Goal: Task Accomplishment & Management: Complete application form

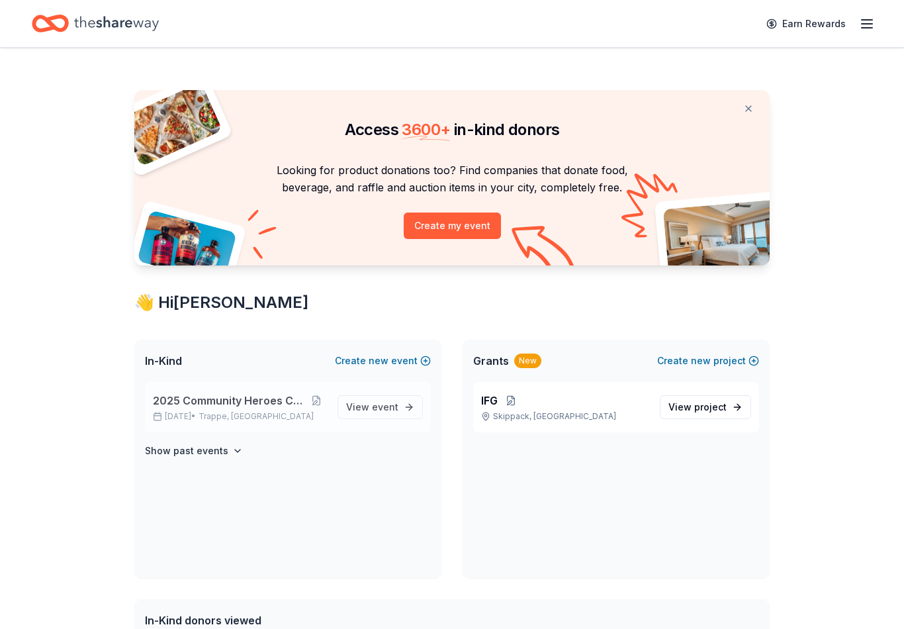
click at [249, 407] on span "2025 Community Heroes Celebration" at bounding box center [229, 401] width 153 height 16
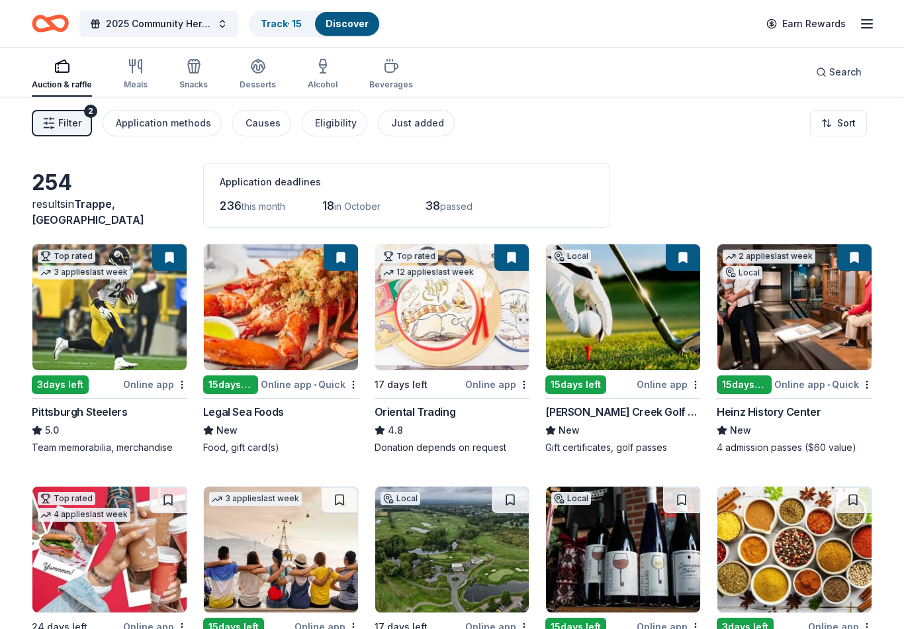
click at [66, 130] on span "Filter" at bounding box center [69, 123] width 23 height 16
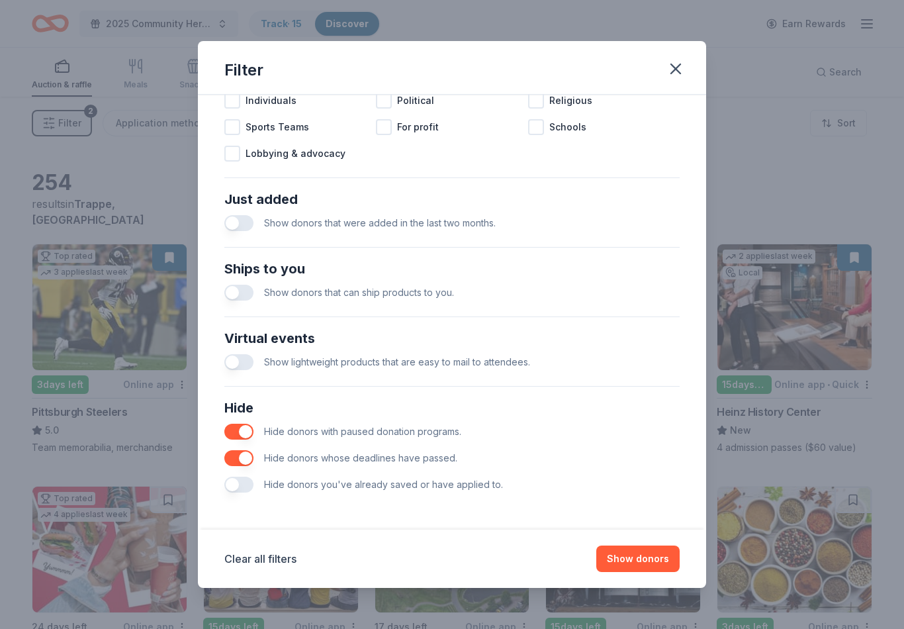
scroll to position [438, 0]
click at [236, 485] on button "button" at bounding box center [238, 485] width 29 height 16
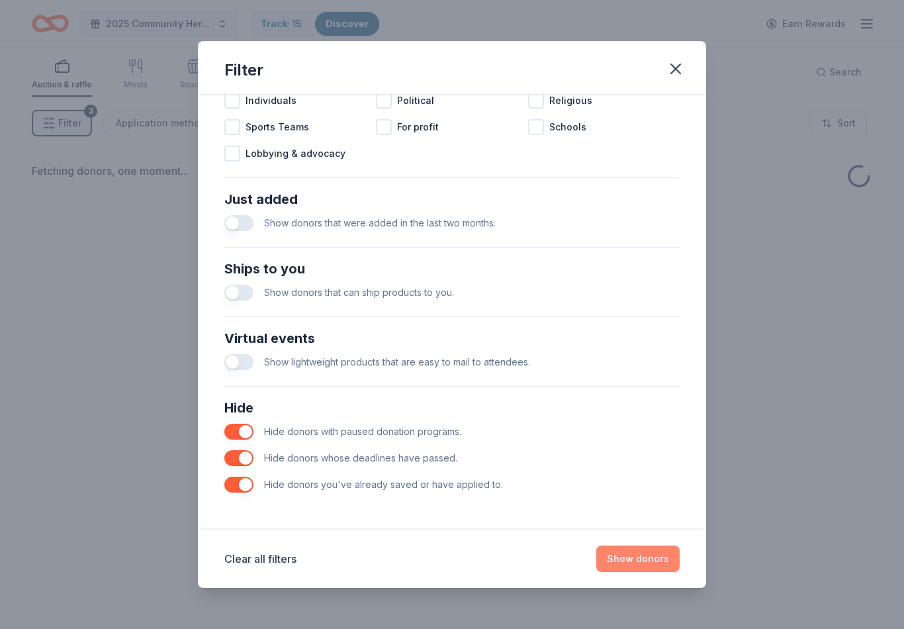
click at [679, 556] on button "Show donors" at bounding box center [637, 558] width 83 height 26
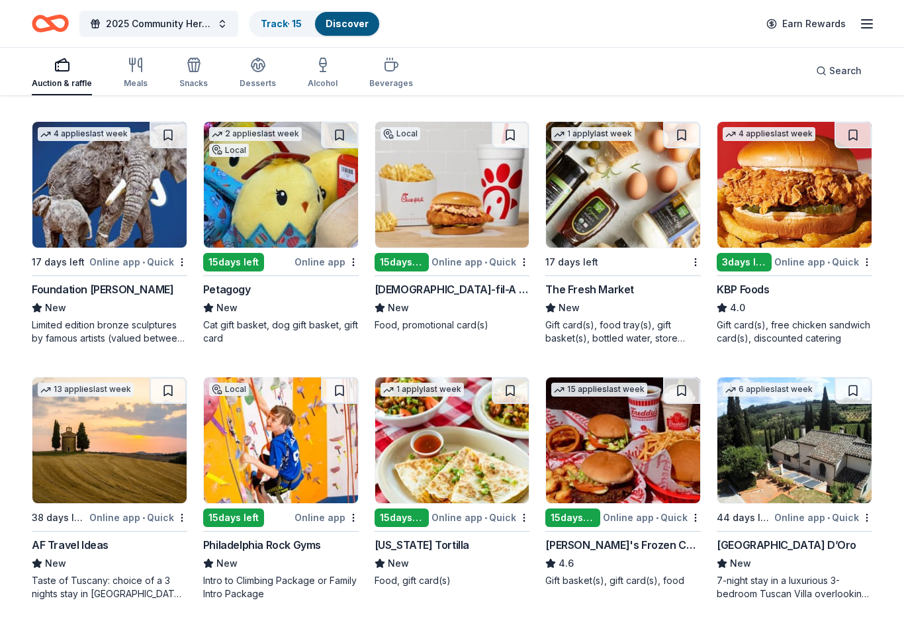
scroll to position [633, 0]
click at [431, 283] on div "Chick-fil-A (Horsham)" at bounding box center [453, 289] width 156 height 16
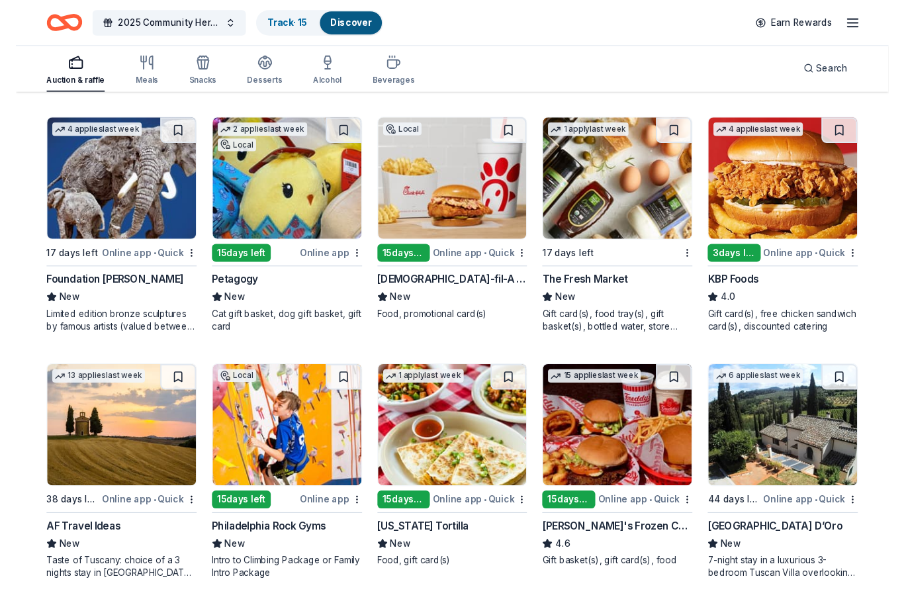
scroll to position [633, 0]
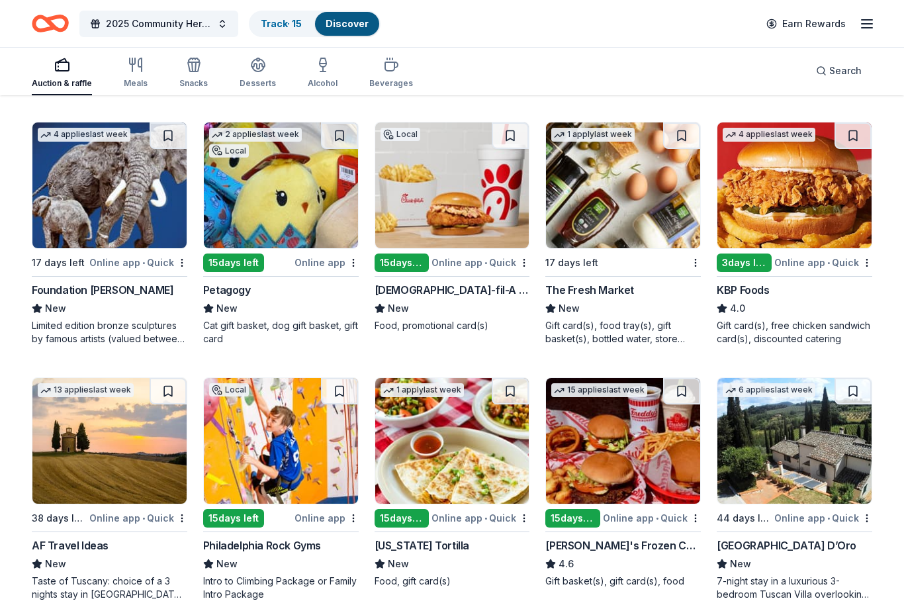
click at [594, 295] on div "The Fresh Market" at bounding box center [589, 290] width 89 height 16
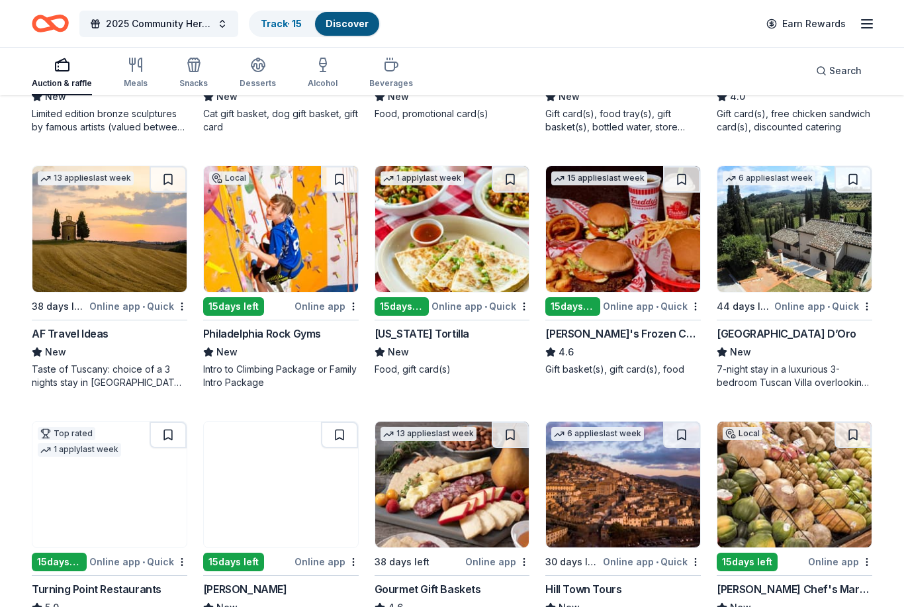
scroll to position [847, 0]
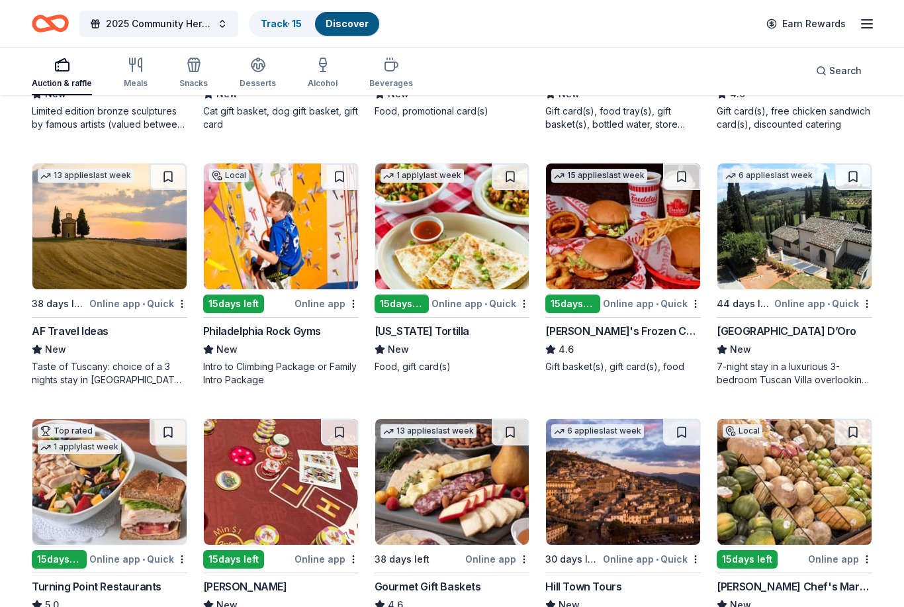
click at [230, 337] on div "Philadelphia Rock Gyms" at bounding box center [262, 331] width 118 height 16
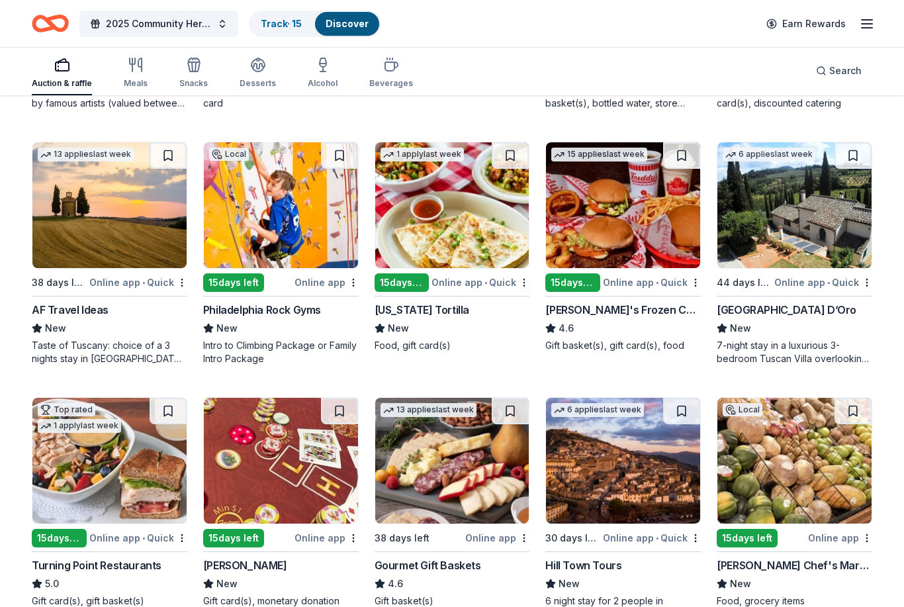
click at [418, 310] on div "California Tortilla" at bounding box center [422, 310] width 95 height 16
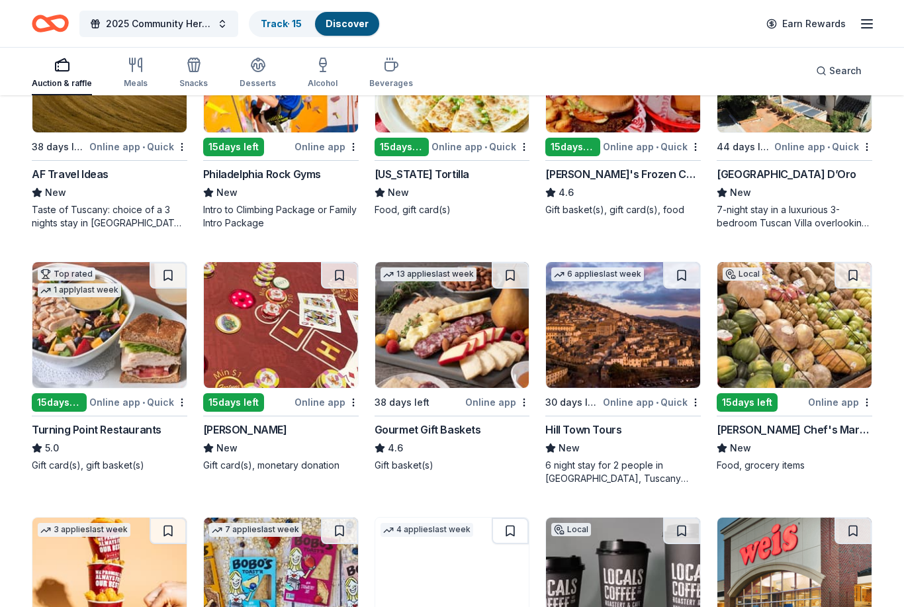
scroll to position [1008, 0]
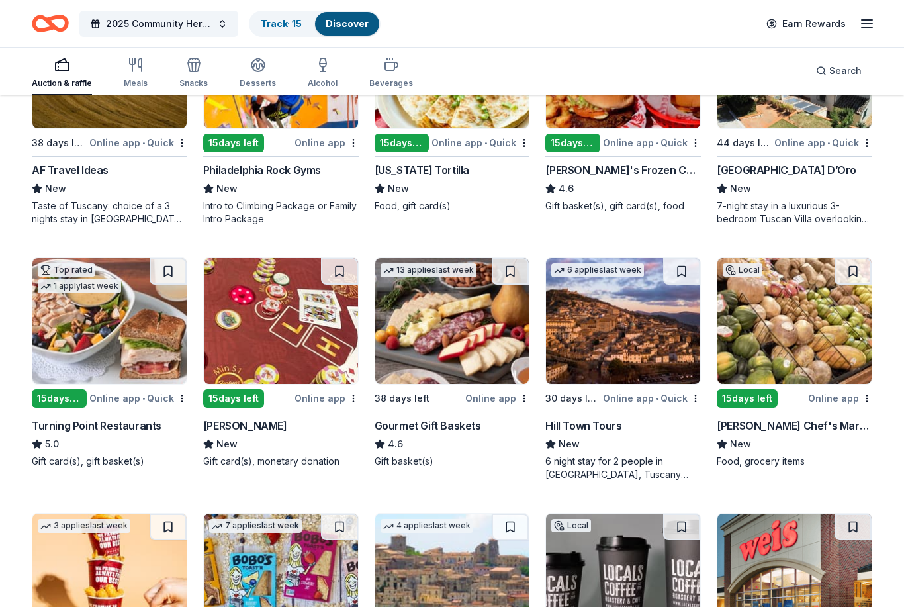
click at [131, 430] on div "Turning Point Restaurants" at bounding box center [97, 426] width 130 height 16
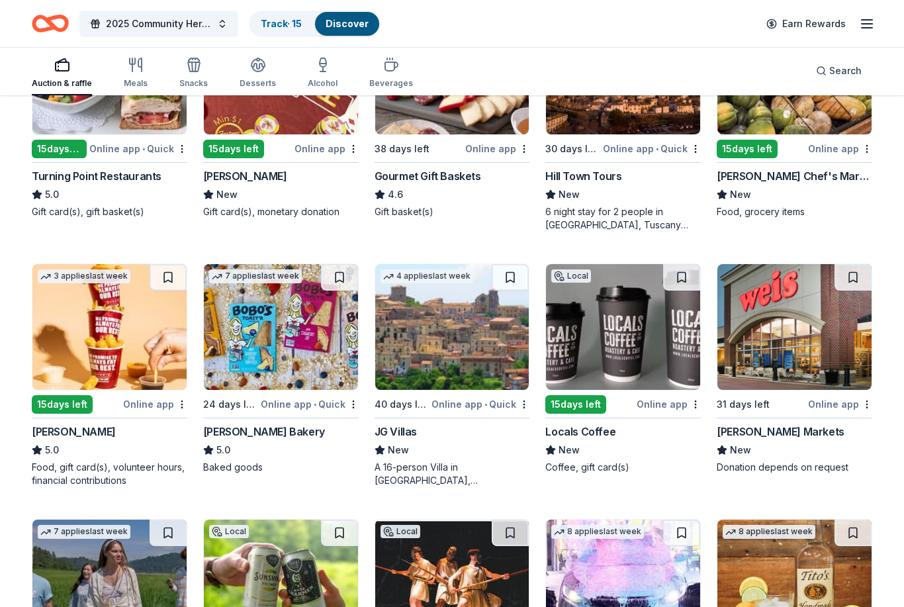
scroll to position [1258, 0]
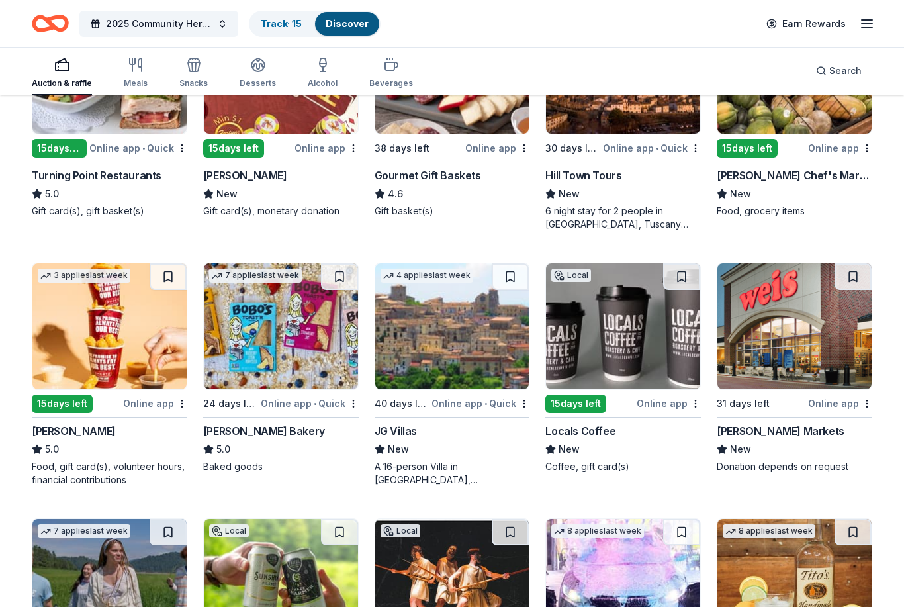
click at [227, 438] on div "[PERSON_NAME] Bakery" at bounding box center [264, 431] width 122 height 16
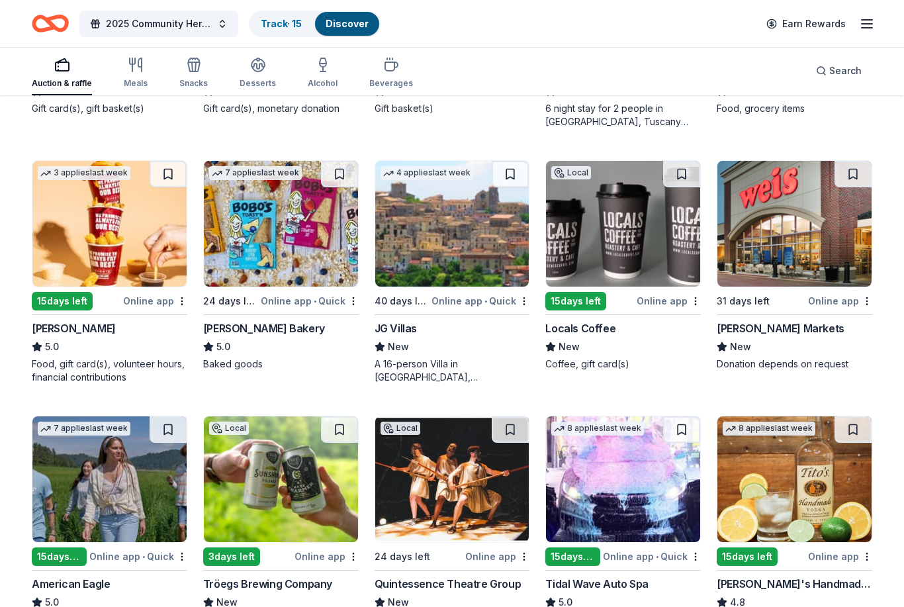
scroll to position [1362, 0]
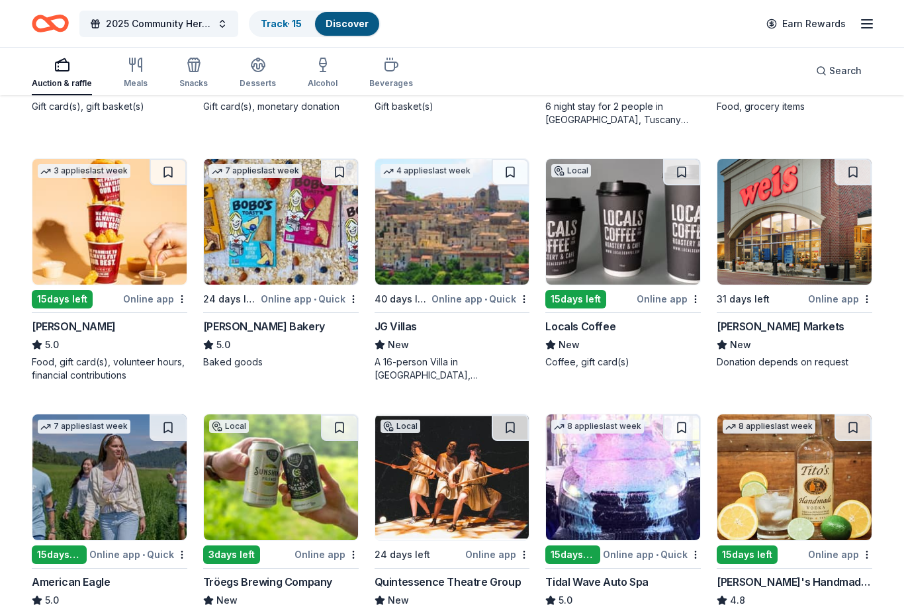
click at [50, 332] on div "Sheetz" at bounding box center [74, 327] width 84 height 16
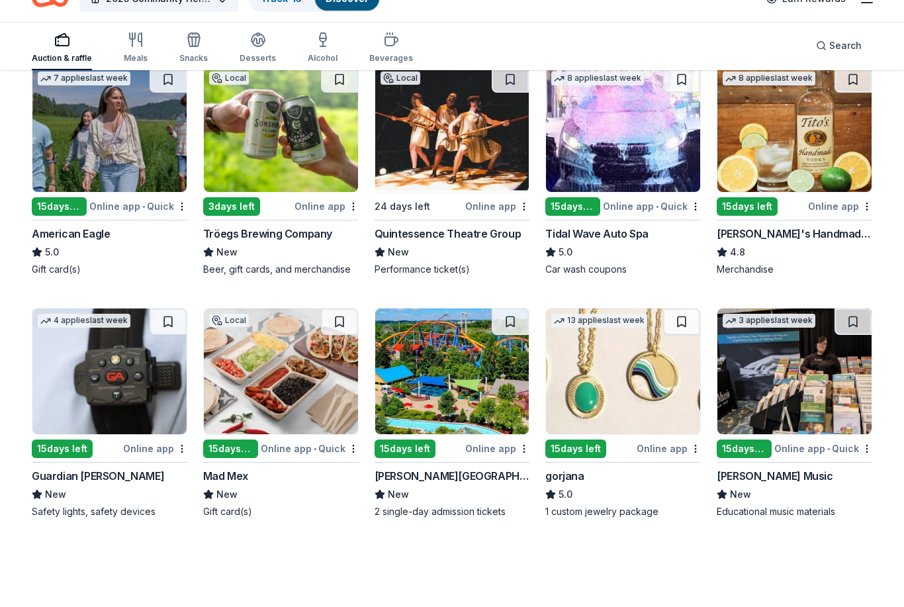
scroll to position [1711, 0]
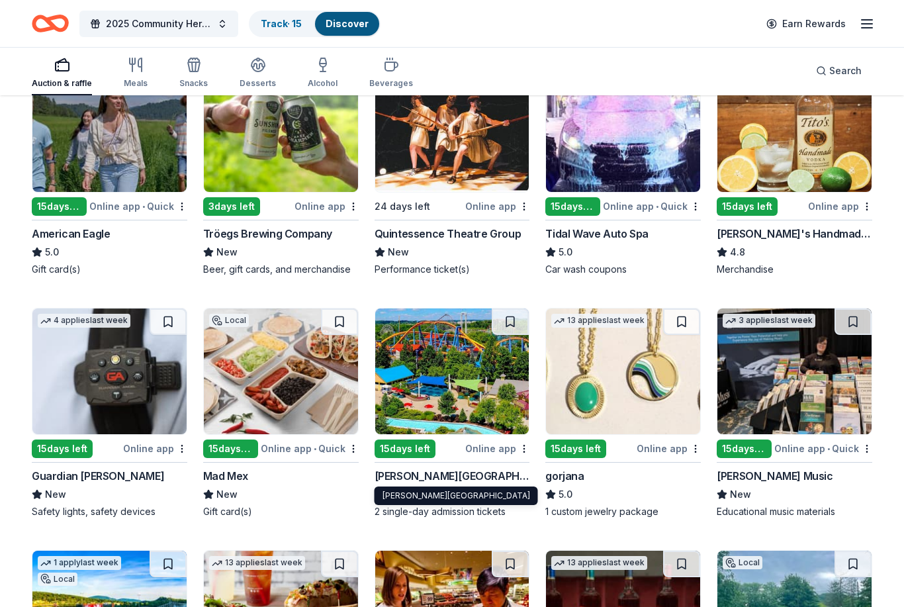
click at [459, 476] on div "Dorney Park & Wildwater Kingdom" at bounding box center [453, 476] width 156 height 16
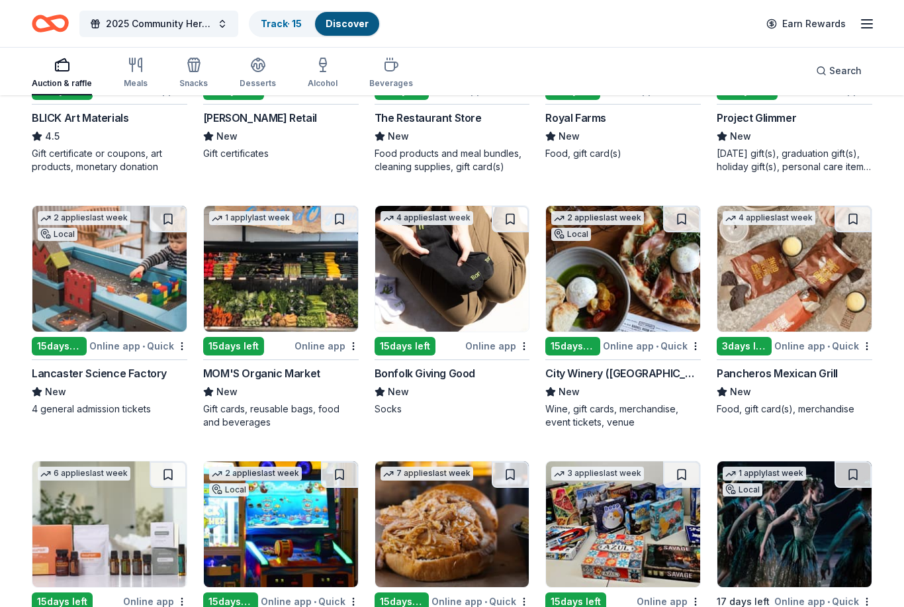
scroll to position [2809, 0]
click at [263, 375] on div "MOM'S Organic Market" at bounding box center [261, 373] width 117 height 16
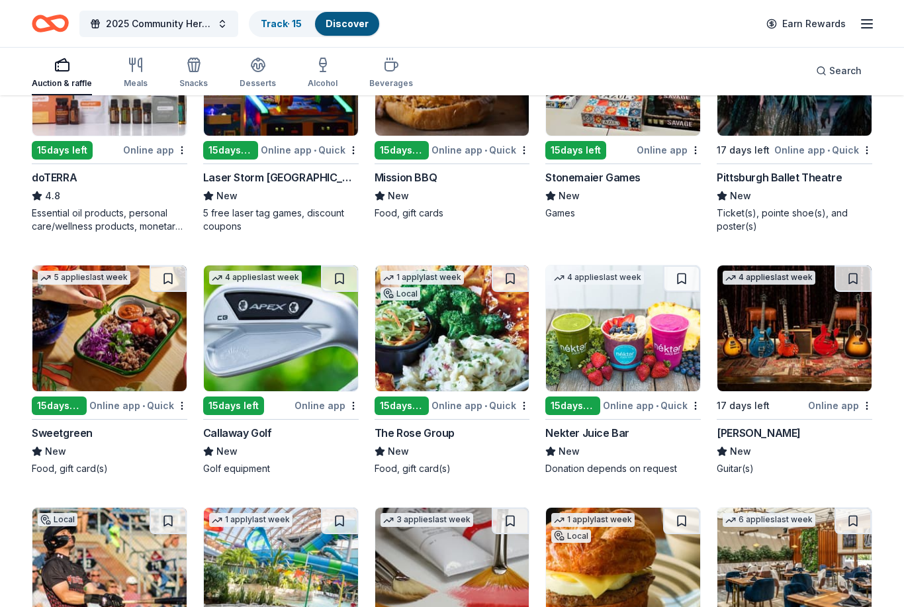
scroll to position [3269, 0]
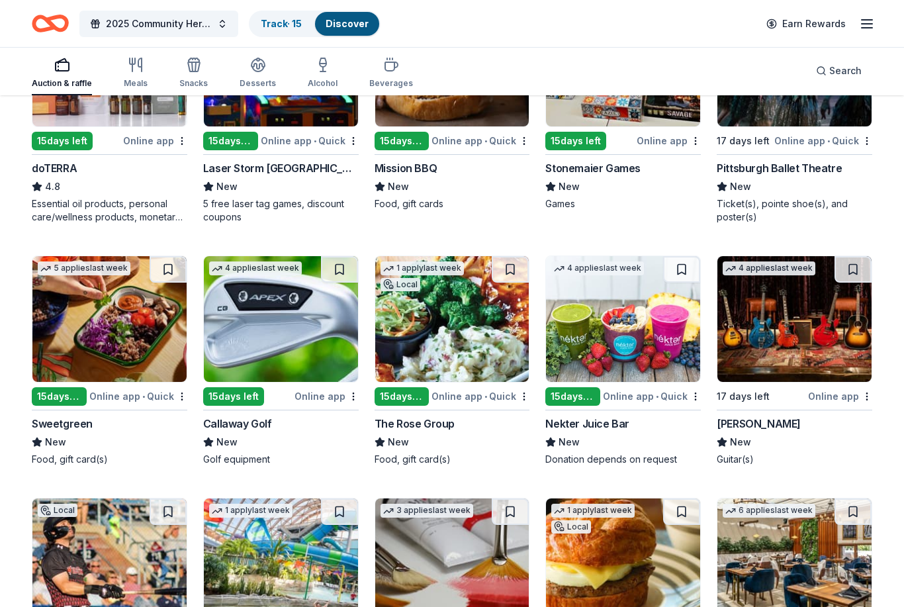
click at [78, 424] on div "Sweetgreen" at bounding box center [62, 424] width 61 height 16
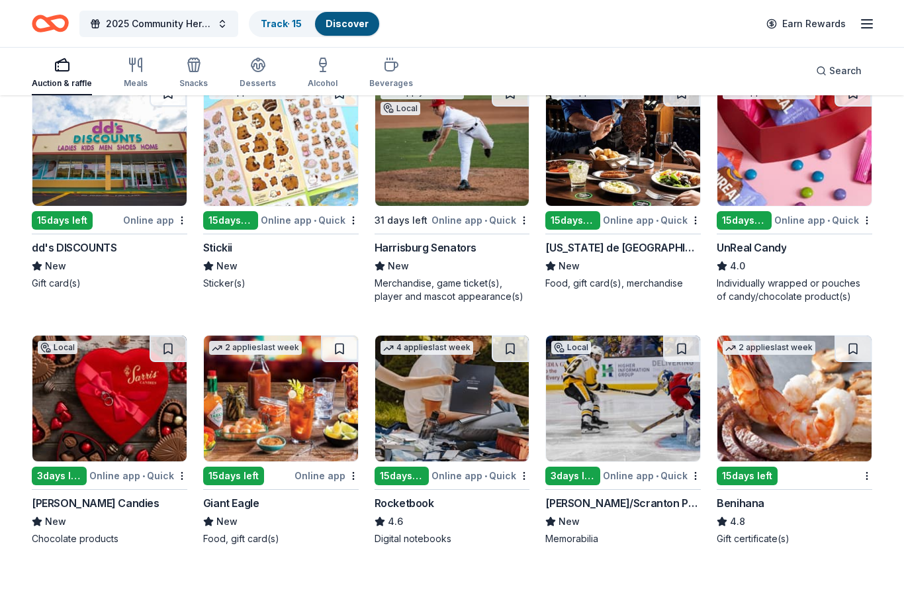
scroll to position [4203, 0]
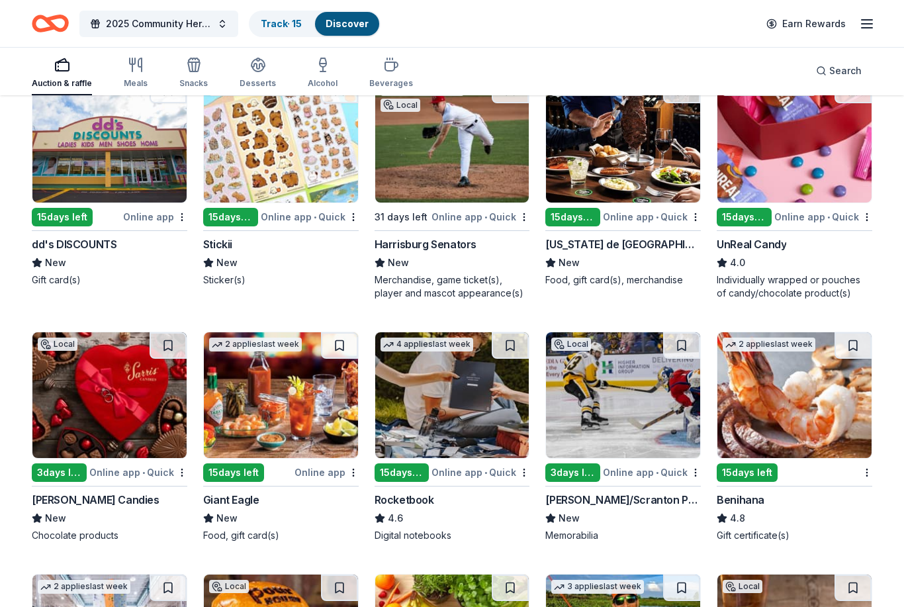
click at [75, 251] on div "dd's DISCOUNTS" at bounding box center [74, 244] width 85 height 16
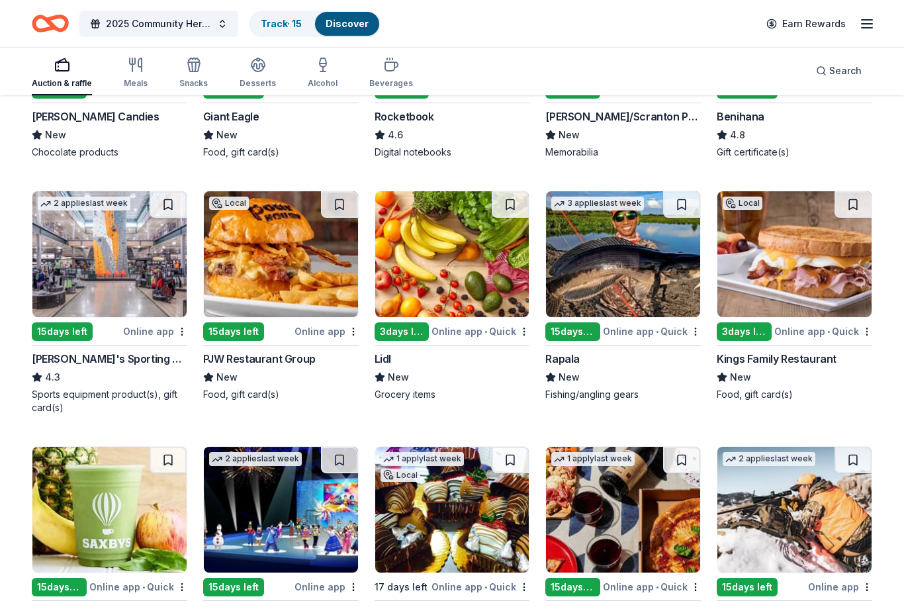
scroll to position [4587, 0]
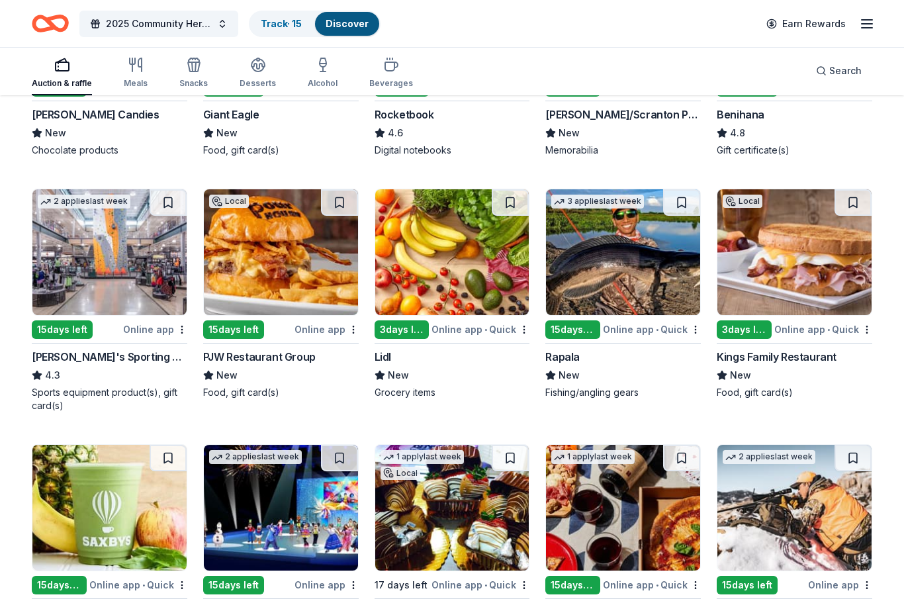
click at [262, 361] on div "PJW Restaurant Group" at bounding box center [259, 358] width 113 height 16
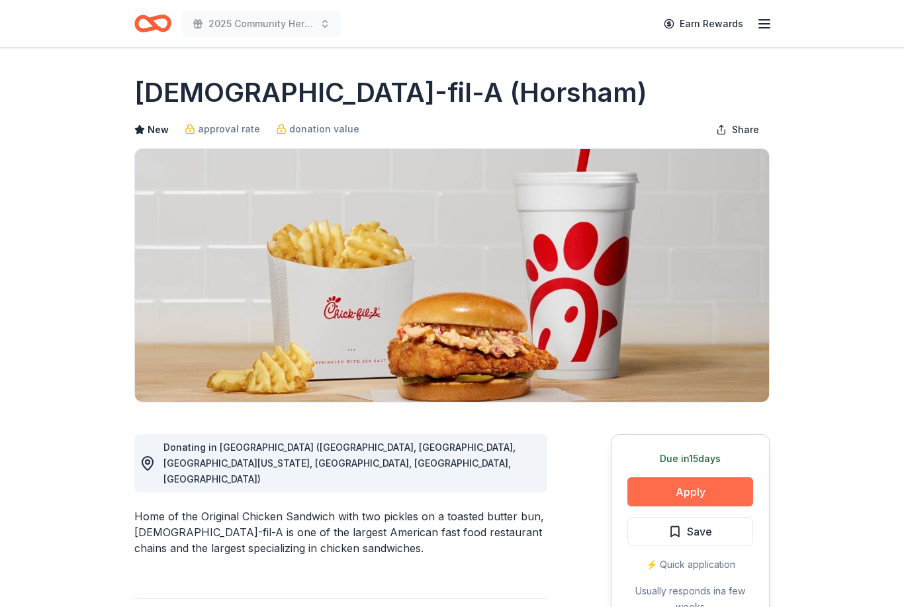
click at [661, 496] on button "Apply" at bounding box center [691, 491] width 126 height 29
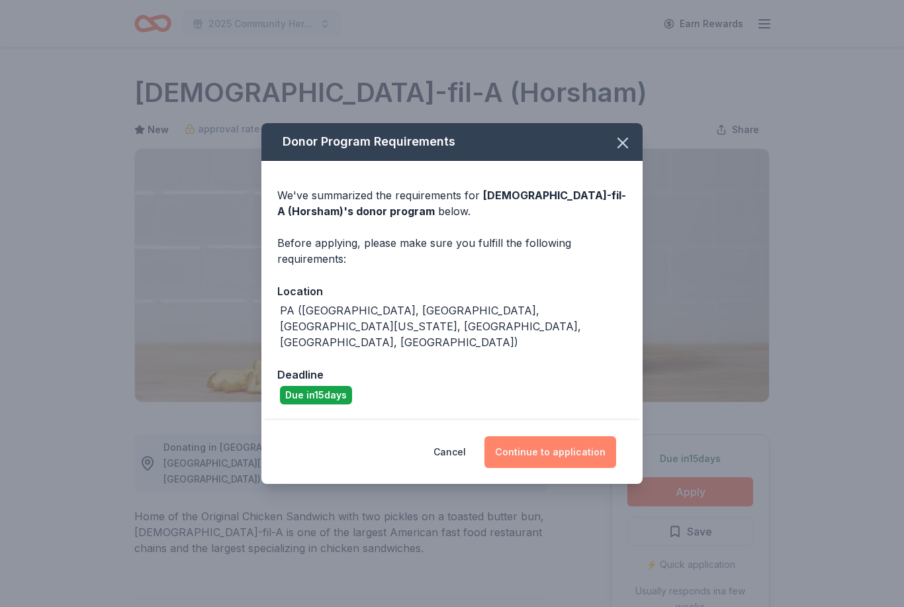
click at [553, 452] on button "Continue to application" at bounding box center [551, 452] width 132 height 32
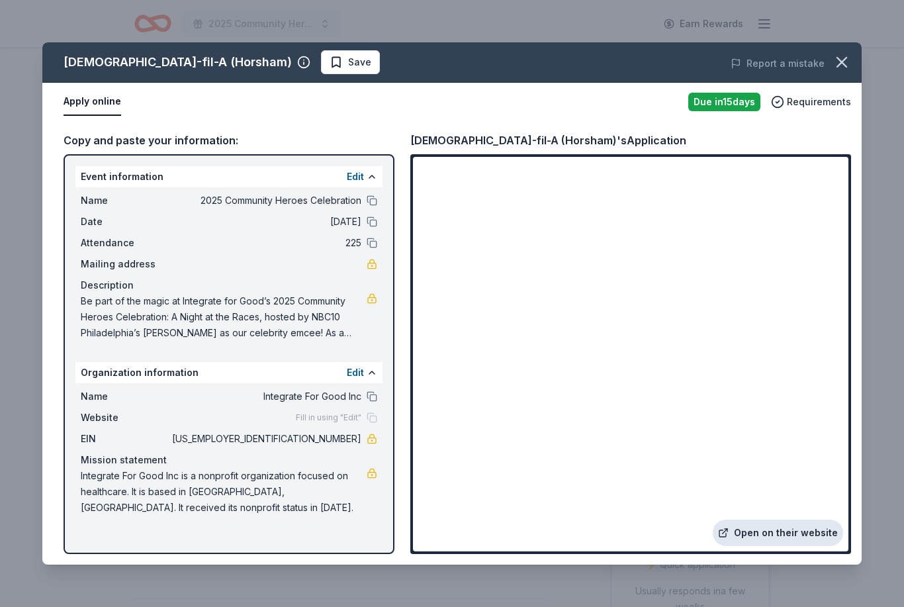
click at [751, 531] on link "Open on their website" at bounding box center [778, 533] width 130 height 26
